Goal: Task Accomplishment & Management: Complete application form

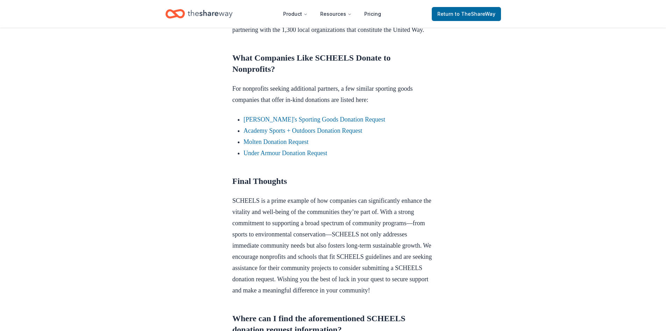
scroll to position [665, 0]
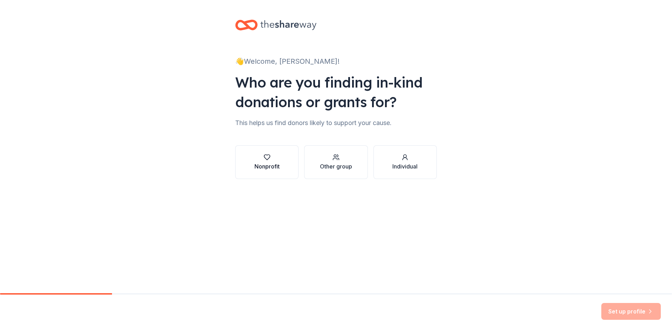
click at [256, 151] on button "Nonprofit" at bounding box center [266, 162] width 63 height 34
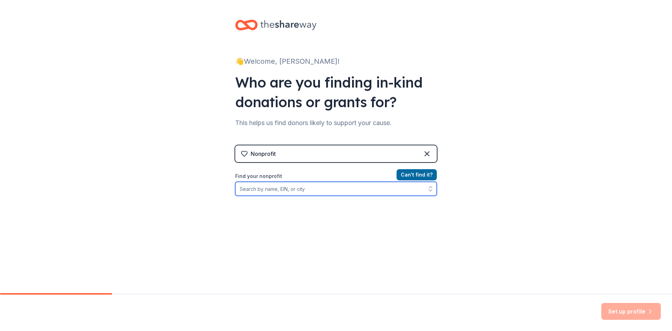
click at [263, 190] on input "Find your nonprofit" at bounding box center [336, 189] width 202 height 14
type input "L.E. Phillips Memorial Public Library"
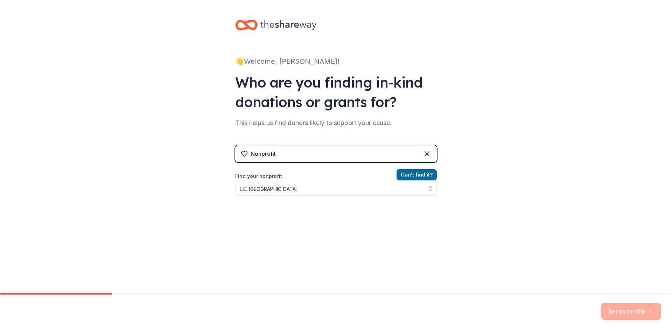
click at [331, 154] on div "Nonprofit" at bounding box center [336, 153] width 202 height 17
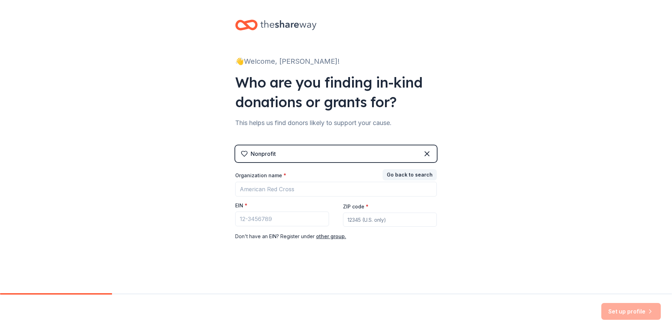
click at [331, 154] on div "Nonprofit" at bounding box center [336, 153] width 202 height 17
click at [430, 152] on icon at bounding box center [427, 153] width 8 height 8
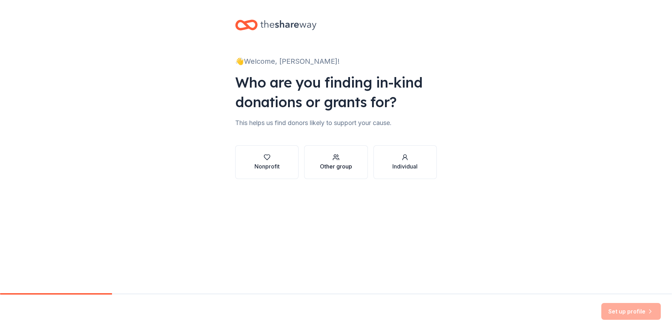
click at [322, 162] on div "Other group" at bounding box center [336, 162] width 32 height 17
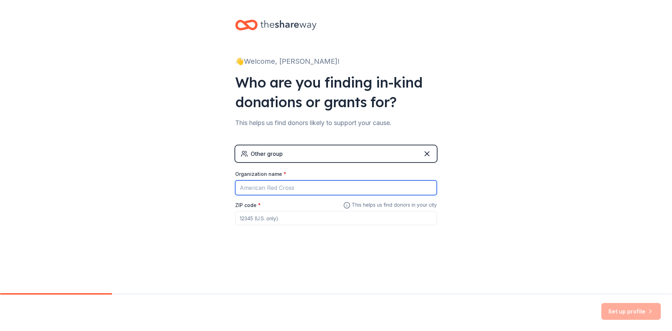
click at [287, 185] on input "Organization name *" at bounding box center [336, 187] width 202 height 15
type input "L.E. Phillips Memorial Public Library"
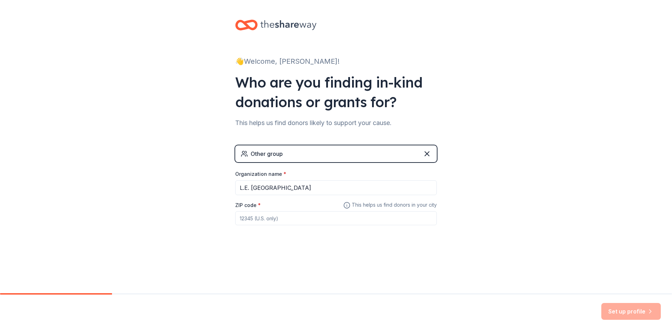
click at [582, 181] on div "👋 Welcome, Kelly! Who are you finding in-kind donations or grants for? This hel…" at bounding box center [336, 136] width 672 height 273
click at [276, 222] on input "ZIP code *" at bounding box center [336, 218] width 202 height 14
type input "54701"
click at [638, 313] on button "Set up profile" at bounding box center [630, 311] width 59 height 17
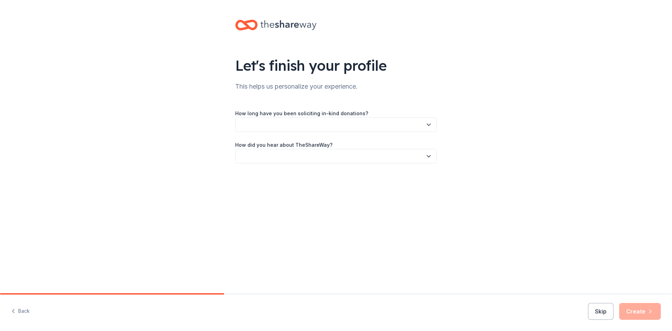
click at [347, 123] on button "button" at bounding box center [336, 124] width 202 height 15
click at [321, 167] on div "2 to 5 years" at bounding box center [336, 171] width 198 height 14
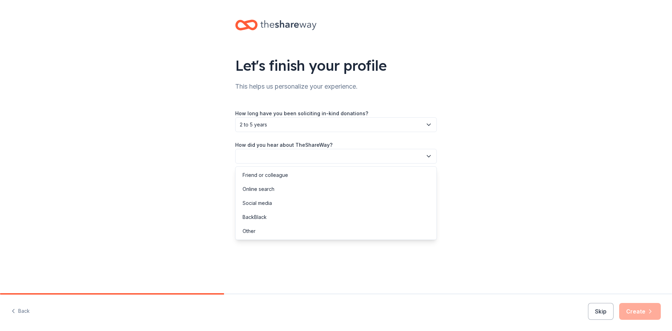
click at [320, 158] on button "button" at bounding box center [336, 156] width 202 height 15
click at [291, 226] on div "Other" at bounding box center [336, 231] width 198 height 14
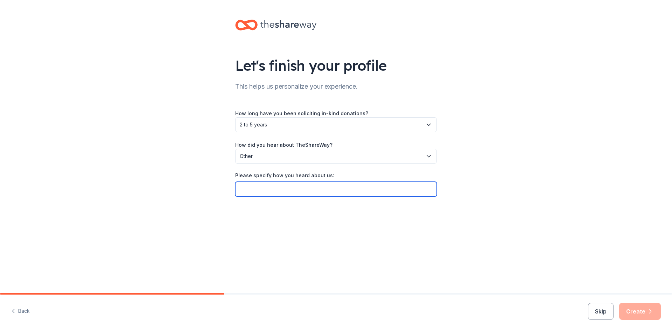
click at [363, 192] on input "Please specify how you heard about us:" at bounding box center [336, 189] width 202 height 15
type input "Scheels"
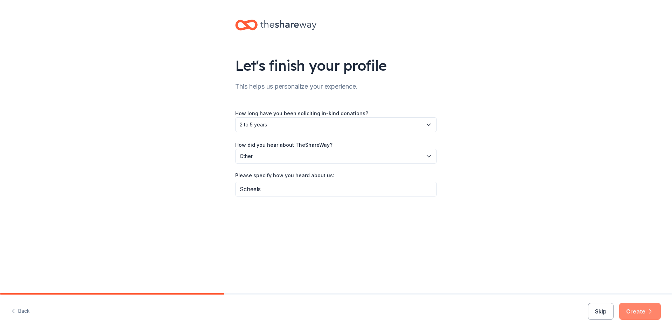
click at [647, 307] on button "Create" at bounding box center [640, 311] width 42 height 17
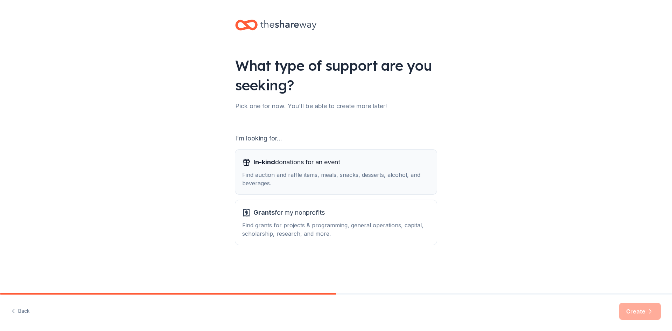
click at [325, 172] on div "Find auction and raffle items, meals, snacks, desserts, alcohol, and beverages." at bounding box center [336, 178] width 188 height 17
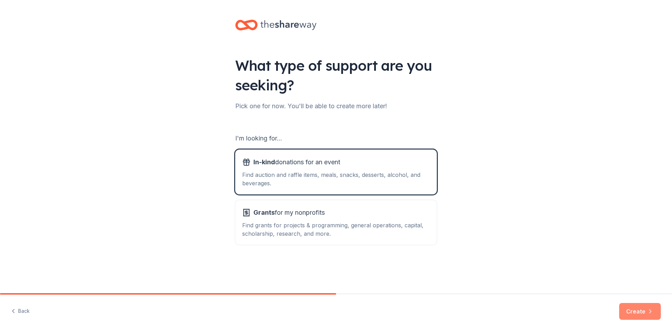
click at [657, 308] on button "Create" at bounding box center [640, 311] width 42 height 17
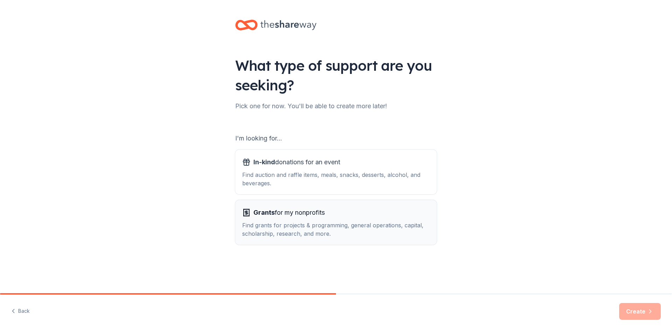
click at [320, 224] on div "Find grants for projects & programming, general operations, capital, scholarshi…" at bounding box center [336, 229] width 188 height 17
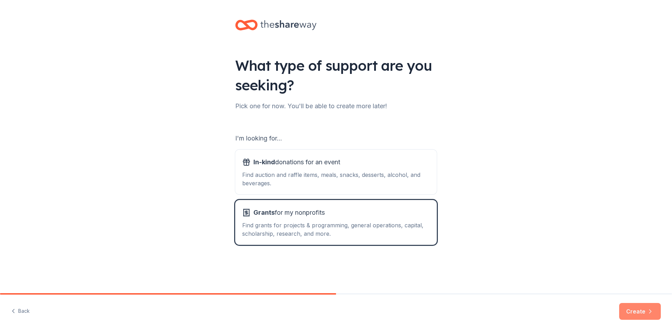
click at [643, 309] on button "Create" at bounding box center [640, 311] width 42 height 17
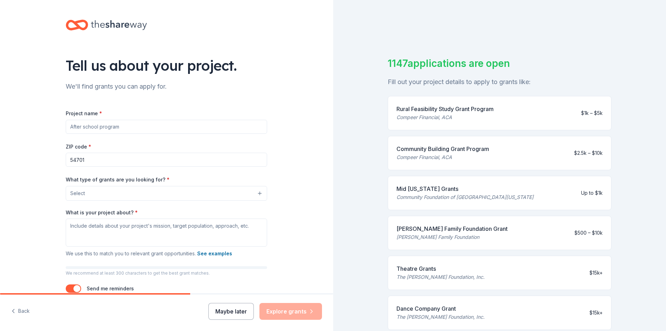
click at [237, 309] on button "Maybe later" at bounding box center [231, 311] width 45 height 17
click at [226, 311] on button "Maybe later" at bounding box center [231, 311] width 45 height 17
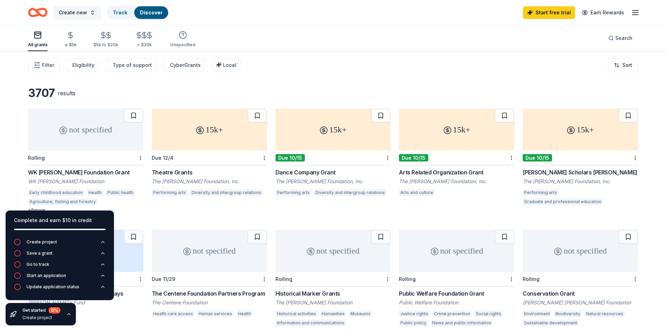
click at [82, 9] on span "Create new" at bounding box center [73, 12] width 28 height 8
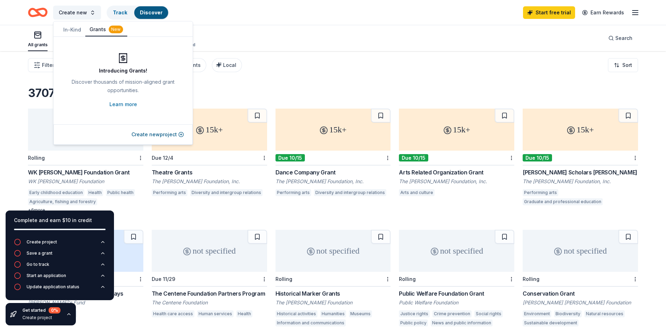
click at [75, 27] on button "In-Kind" at bounding box center [72, 29] width 26 height 13
click at [297, 70] on div "Filter Eligibility Type of support CyberGrants Local Sort" at bounding box center [333, 65] width 666 height 28
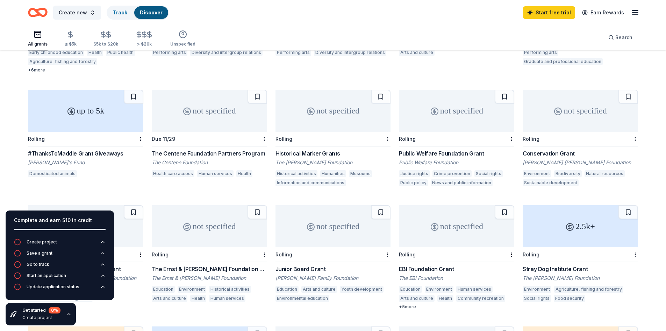
scroll to position [245, 0]
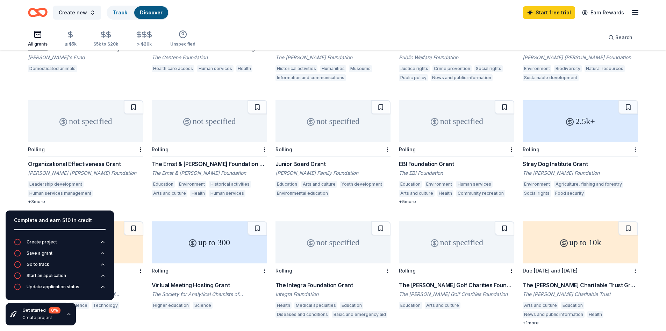
click at [68, 315] on icon "button" at bounding box center [69, 314] width 6 height 6
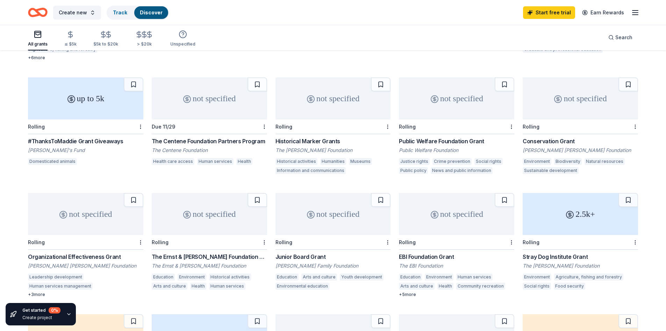
scroll to position [117, 0]
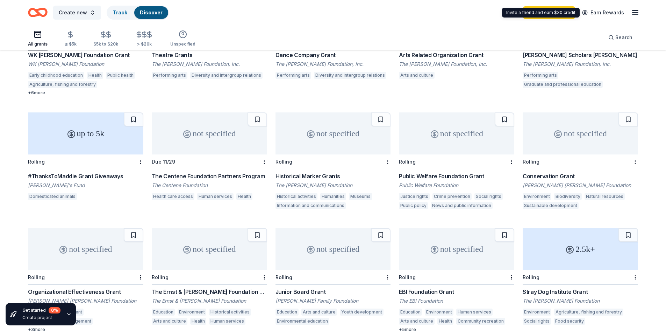
click at [634, 11] on icon "button" at bounding box center [635, 12] width 8 height 8
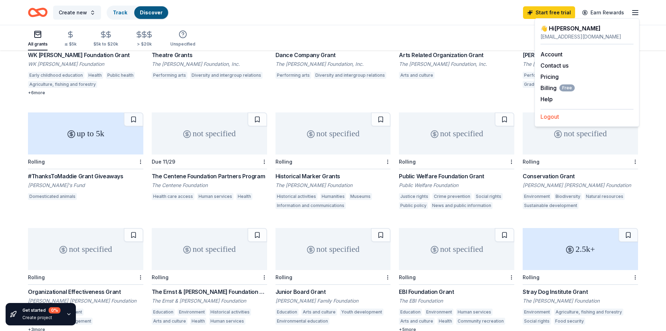
click at [549, 114] on button "Logout" at bounding box center [550, 116] width 19 height 8
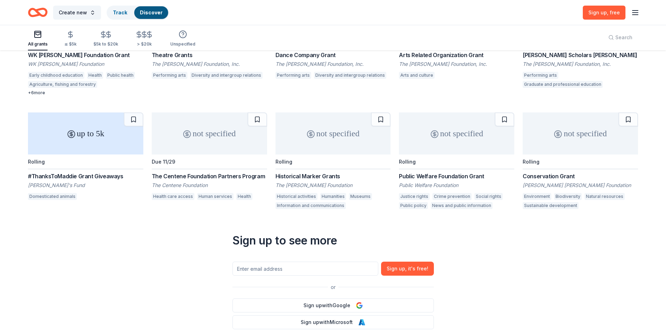
scroll to position [0, 0]
